Goal: Browse casually

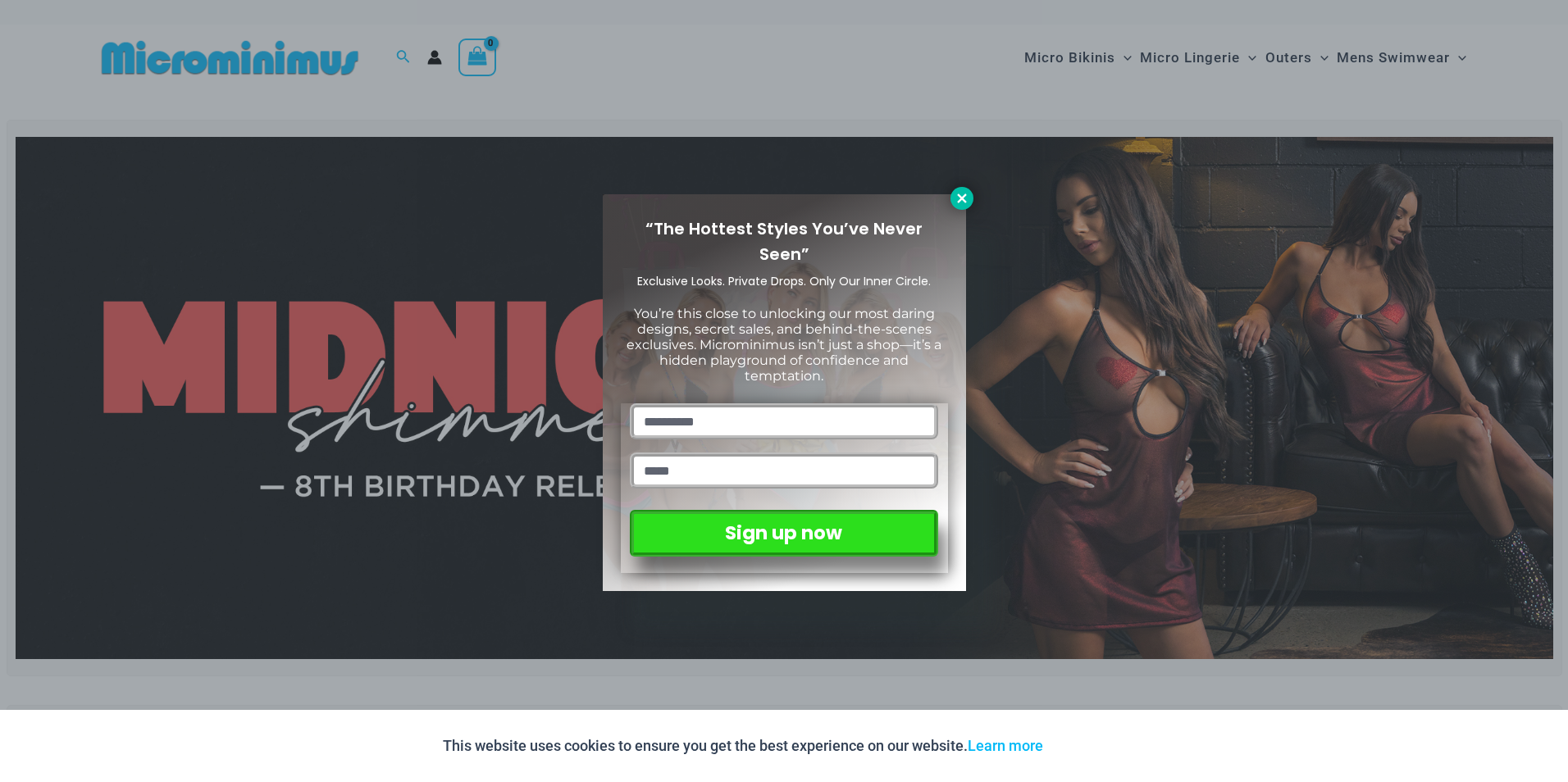
click at [958, 200] on icon at bounding box center [962, 198] width 9 height 9
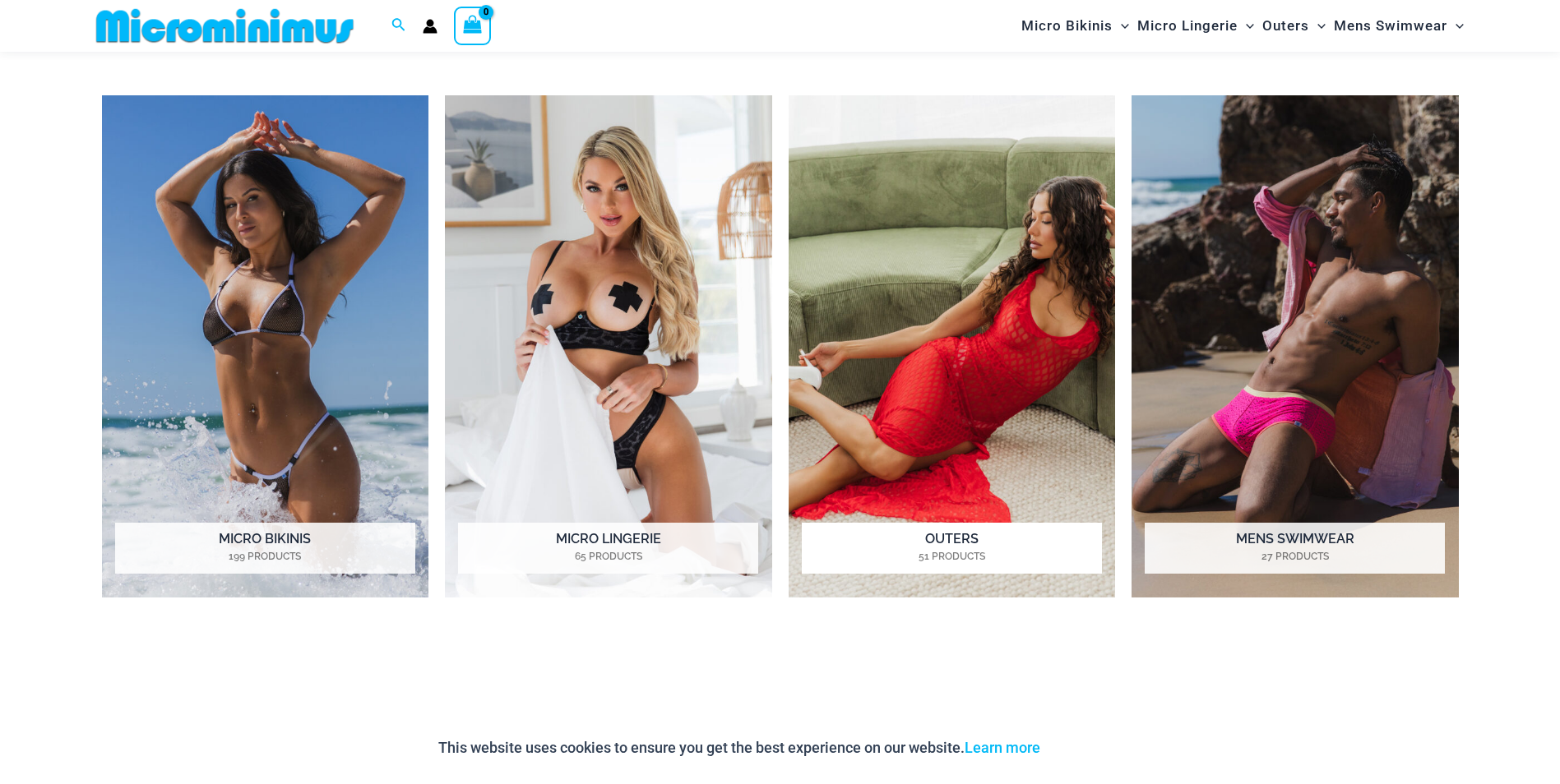
scroll to position [1466, 0]
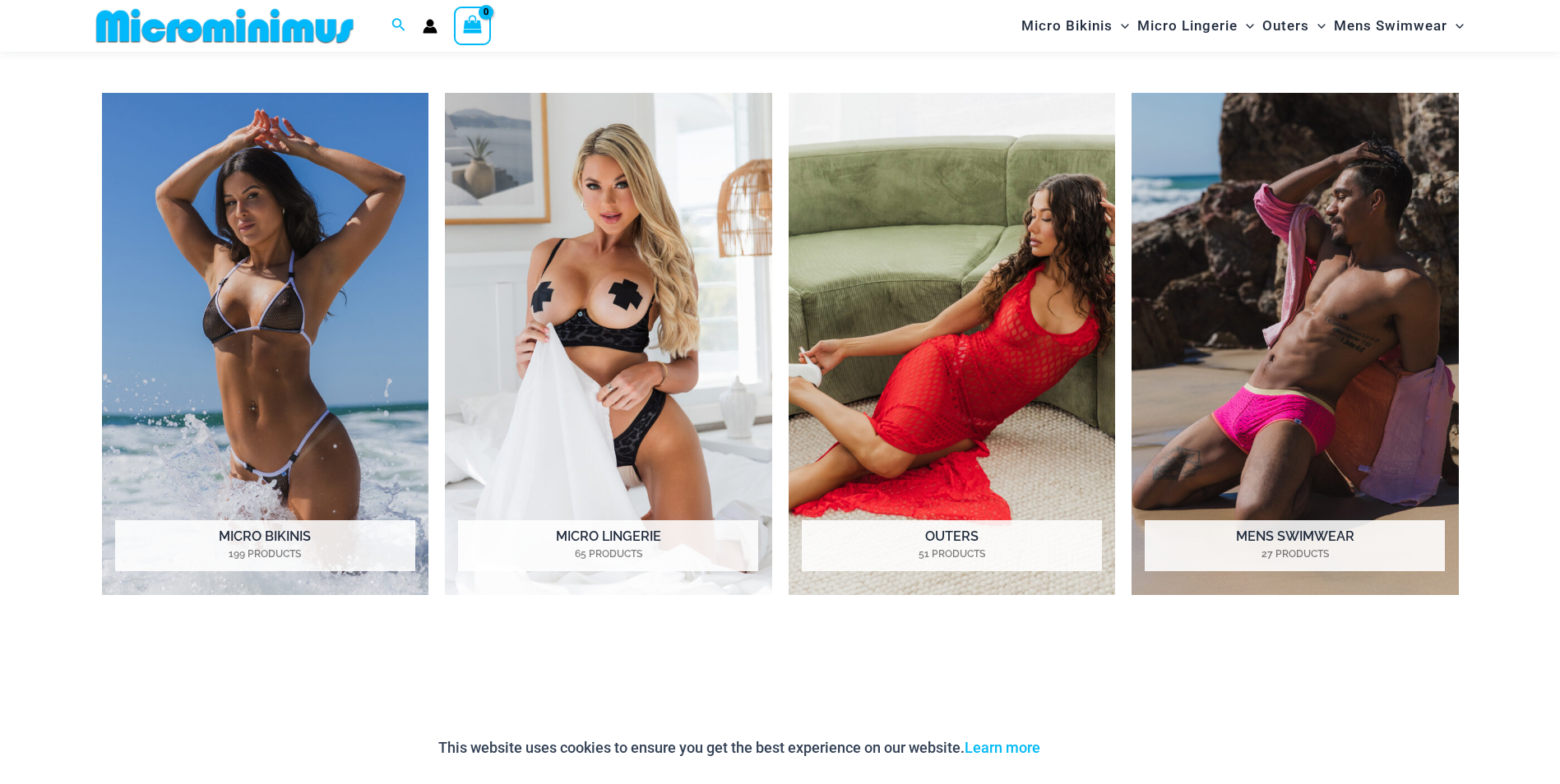
click at [195, 271] on img "Visit product category Micro Bikinis" at bounding box center [265, 344] width 327 height 502
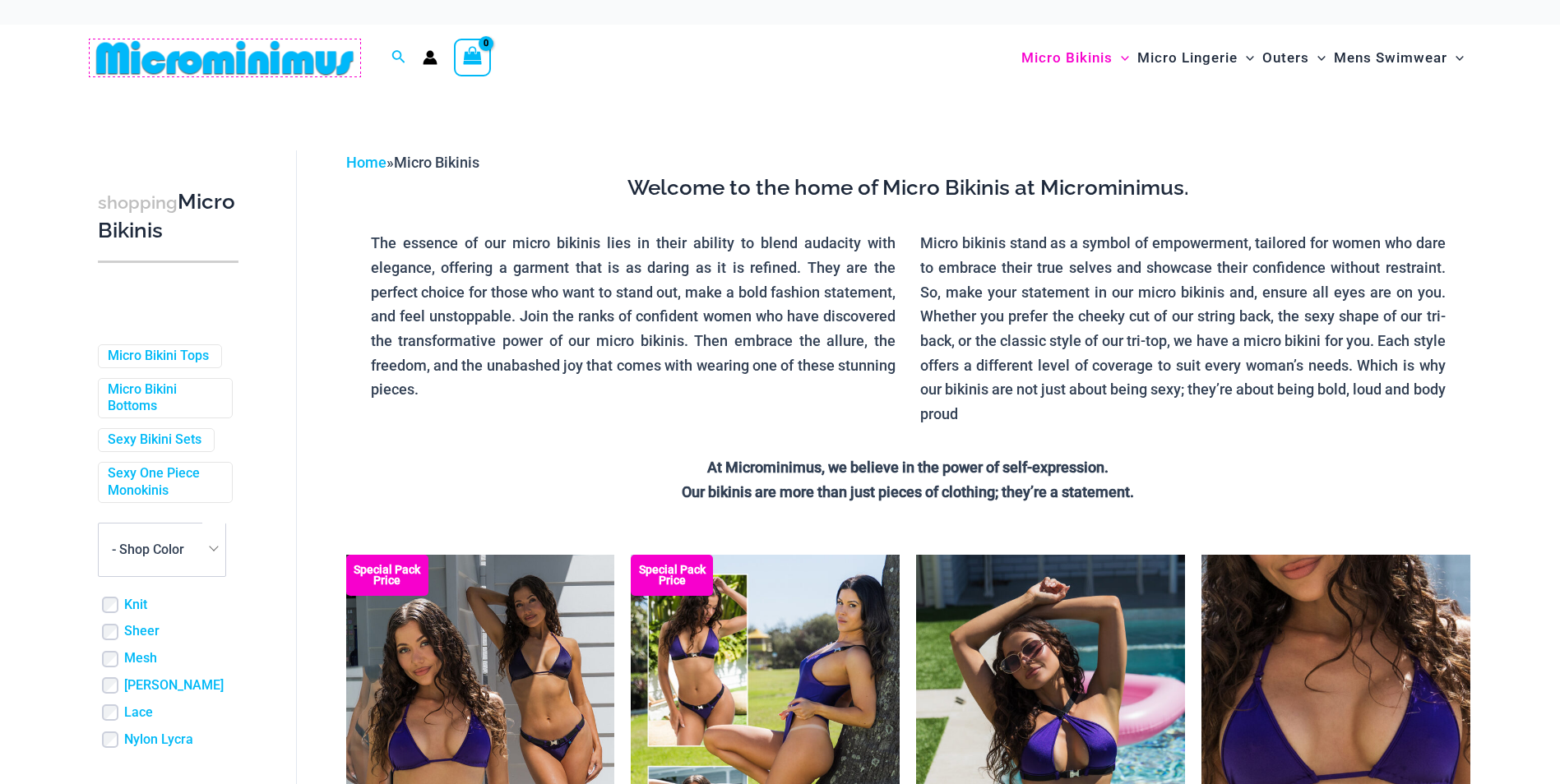
click at [221, 48] on img at bounding box center [226, 58] width 271 height 37
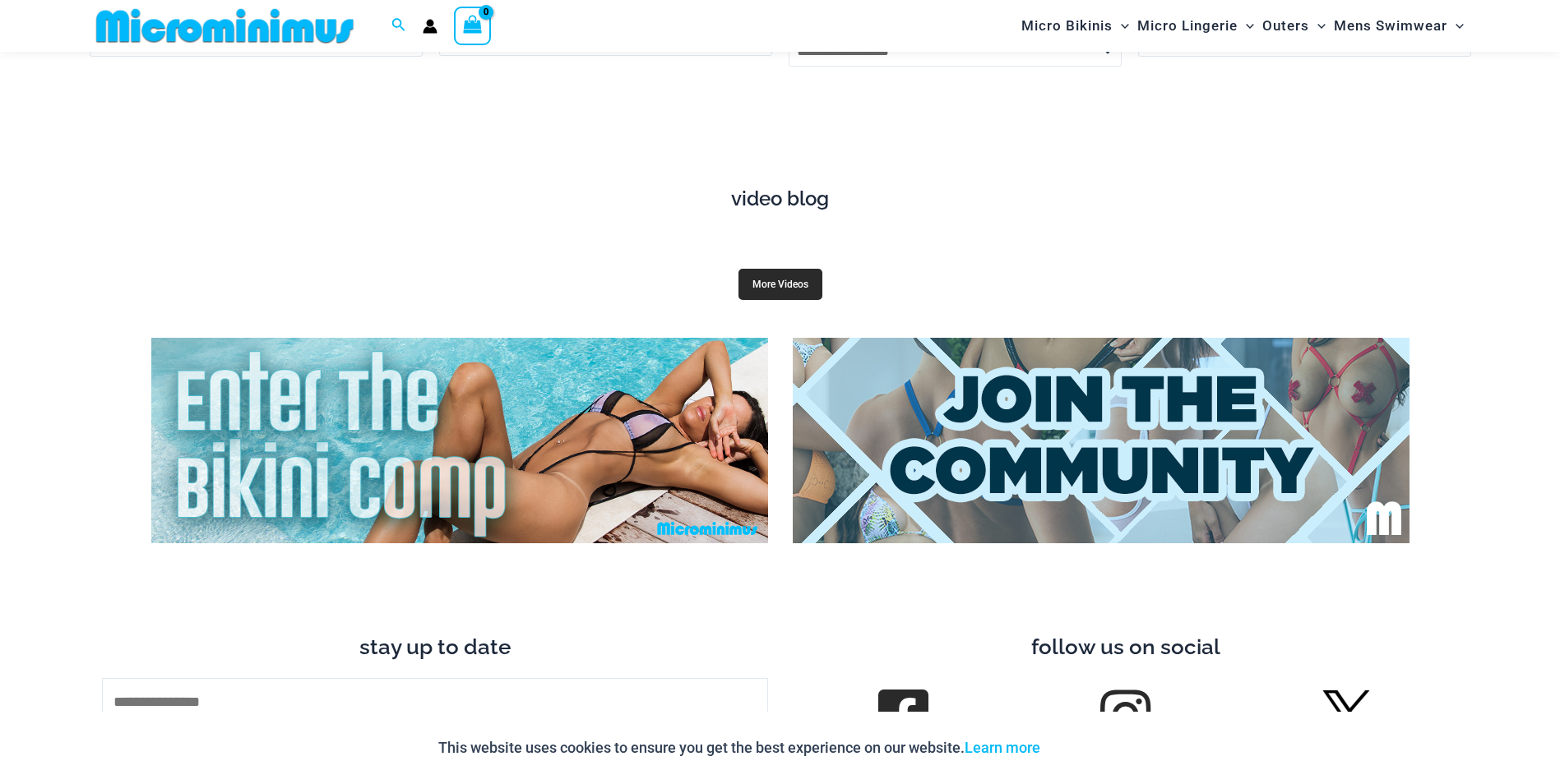
scroll to position [6232, 0]
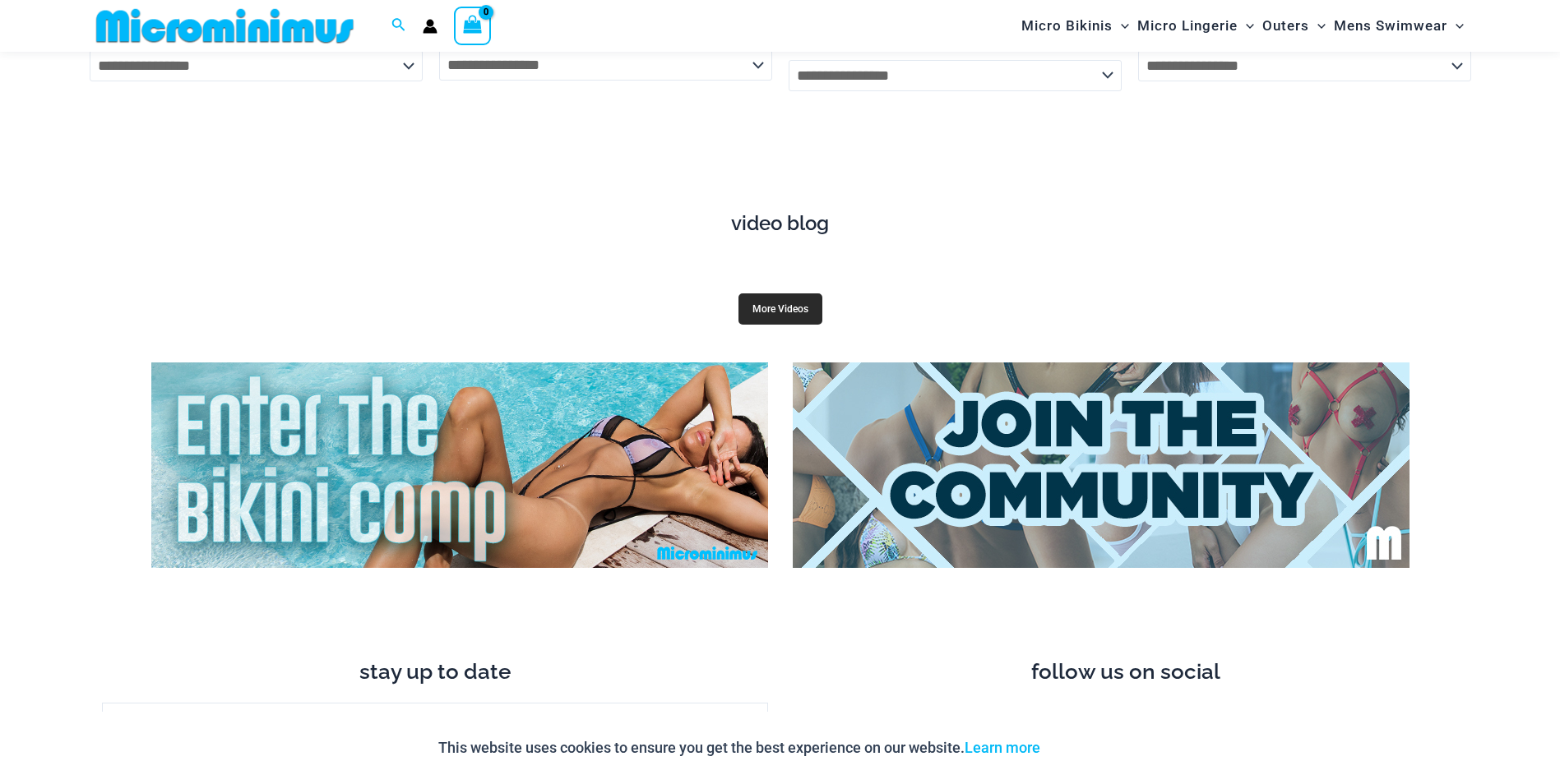
click at [766, 293] on link "More Videos" at bounding box center [780, 308] width 84 height 31
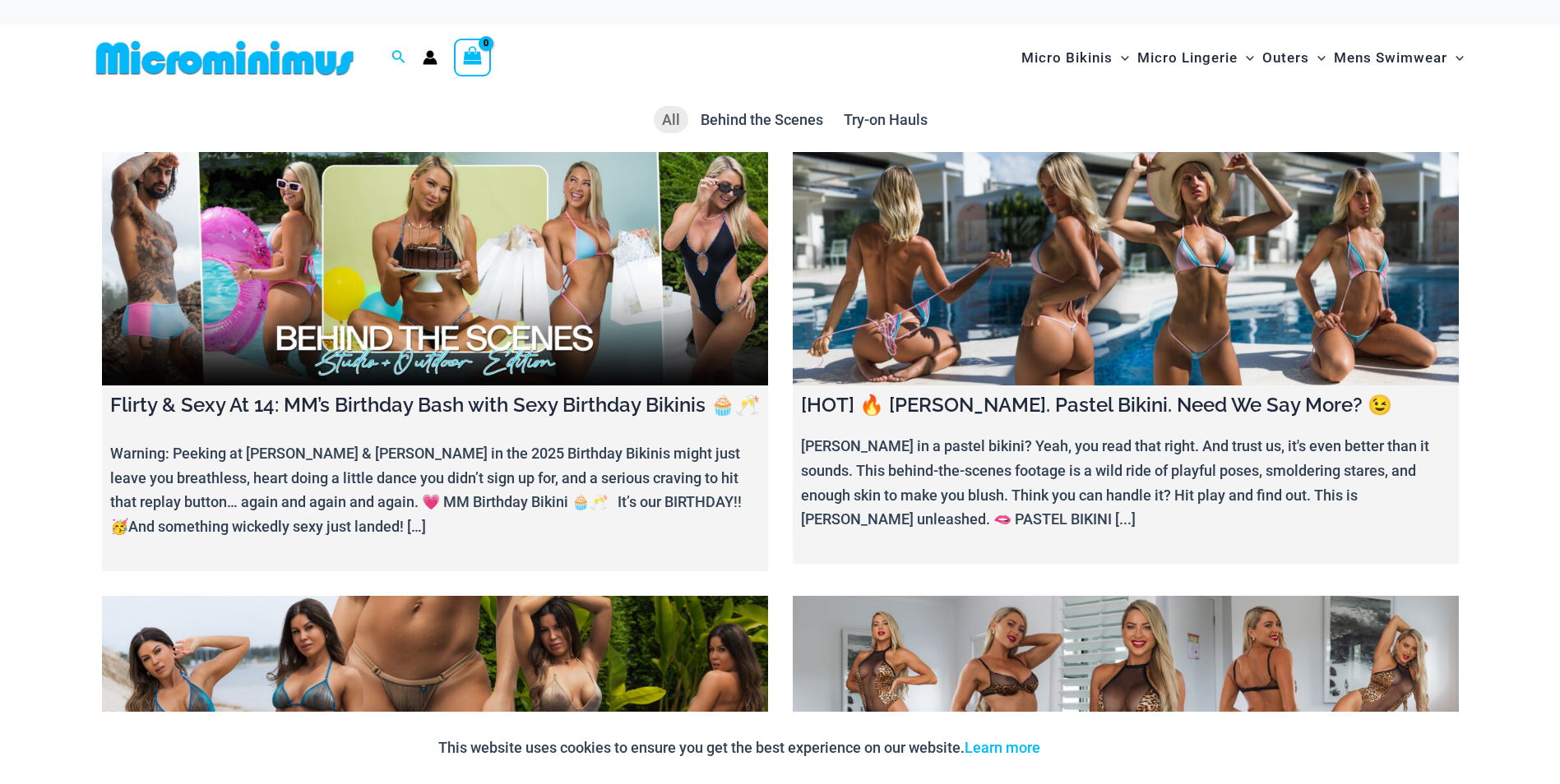
click at [96, 46] on img at bounding box center [226, 58] width 271 height 37
